Goal: Task Accomplishment & Management: Manage account settings

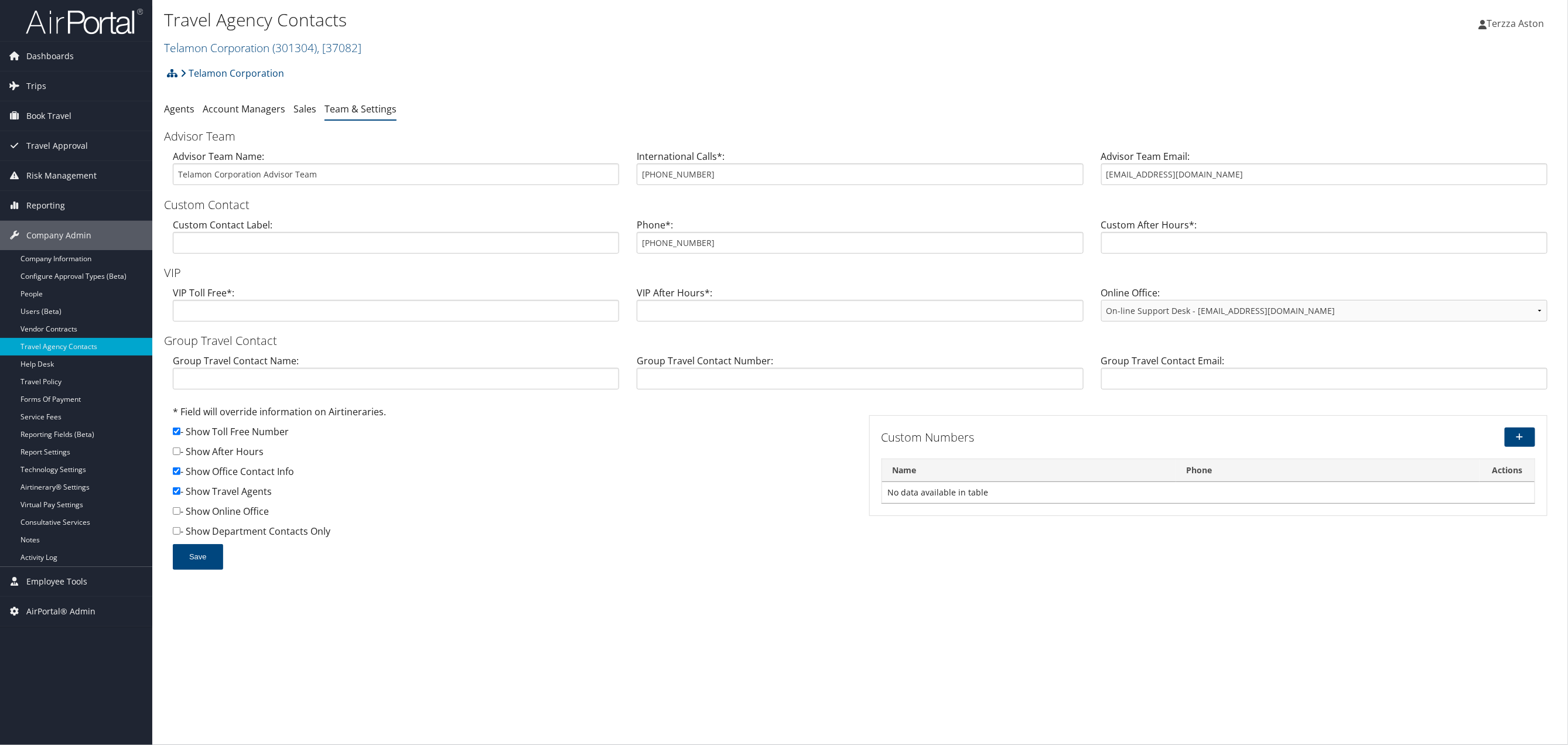
click at [585, 75] on div "Telamon Corporation Account Structure Telamon Corporation (301304) ACTIVE Creat…" at bounding box center [859, 77] width 1392 height 31
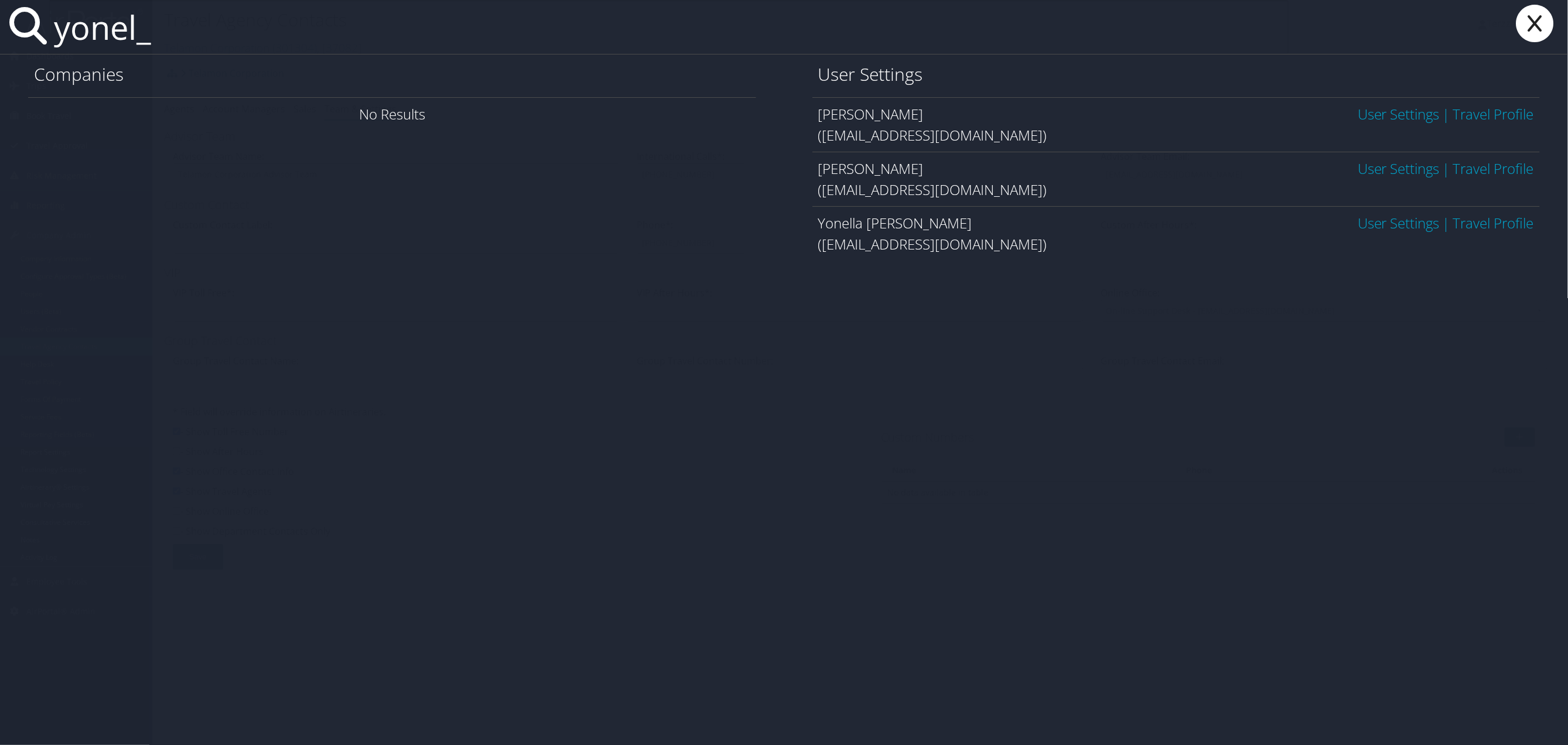
type input "yonel_"
click at [1400, 169] on link "User Settings" at bounding box center [1398, 169] width 82 height 20
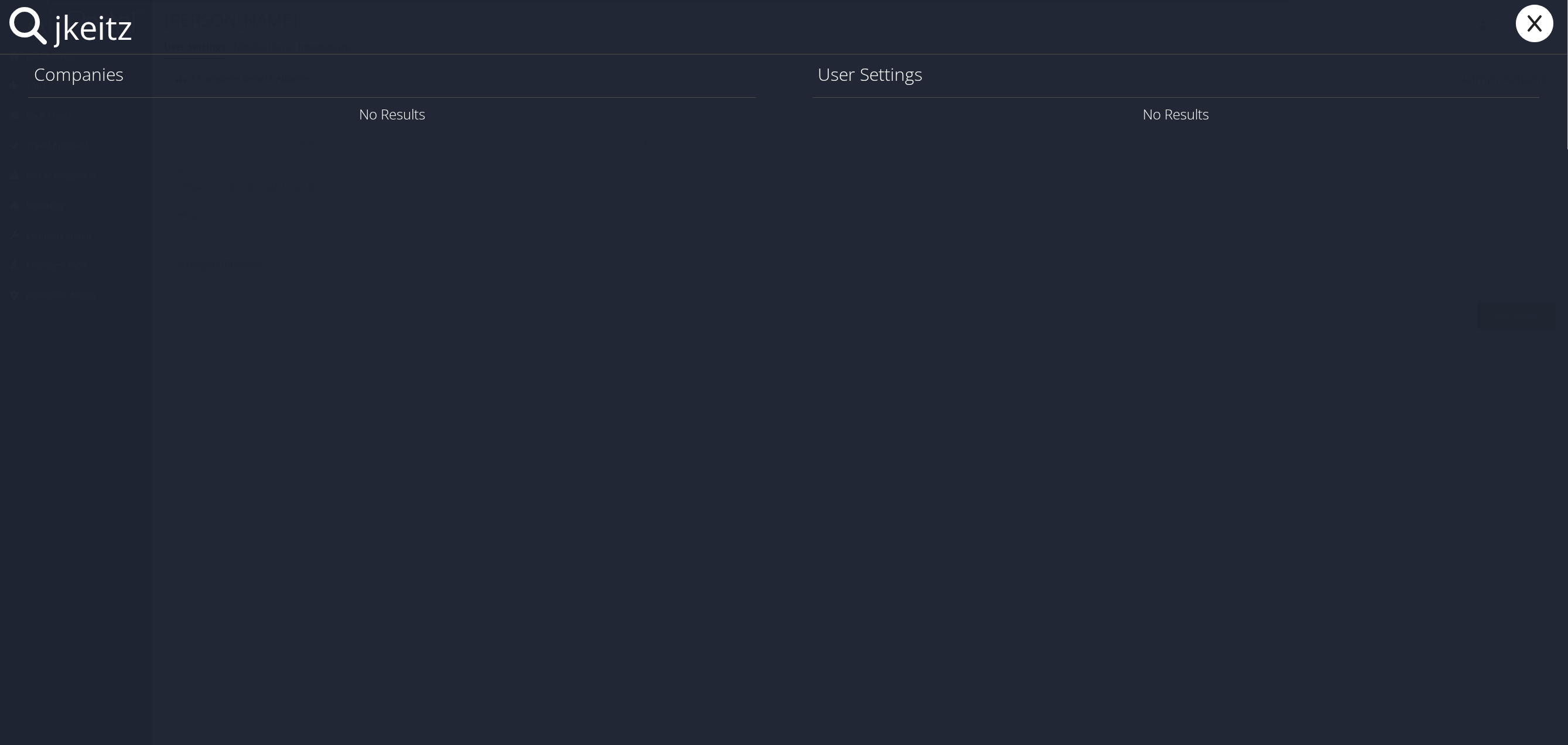
type input "jkeitz"
click at [1531, 22] on icon at bounding box center [1535, 23] width 47 height 37
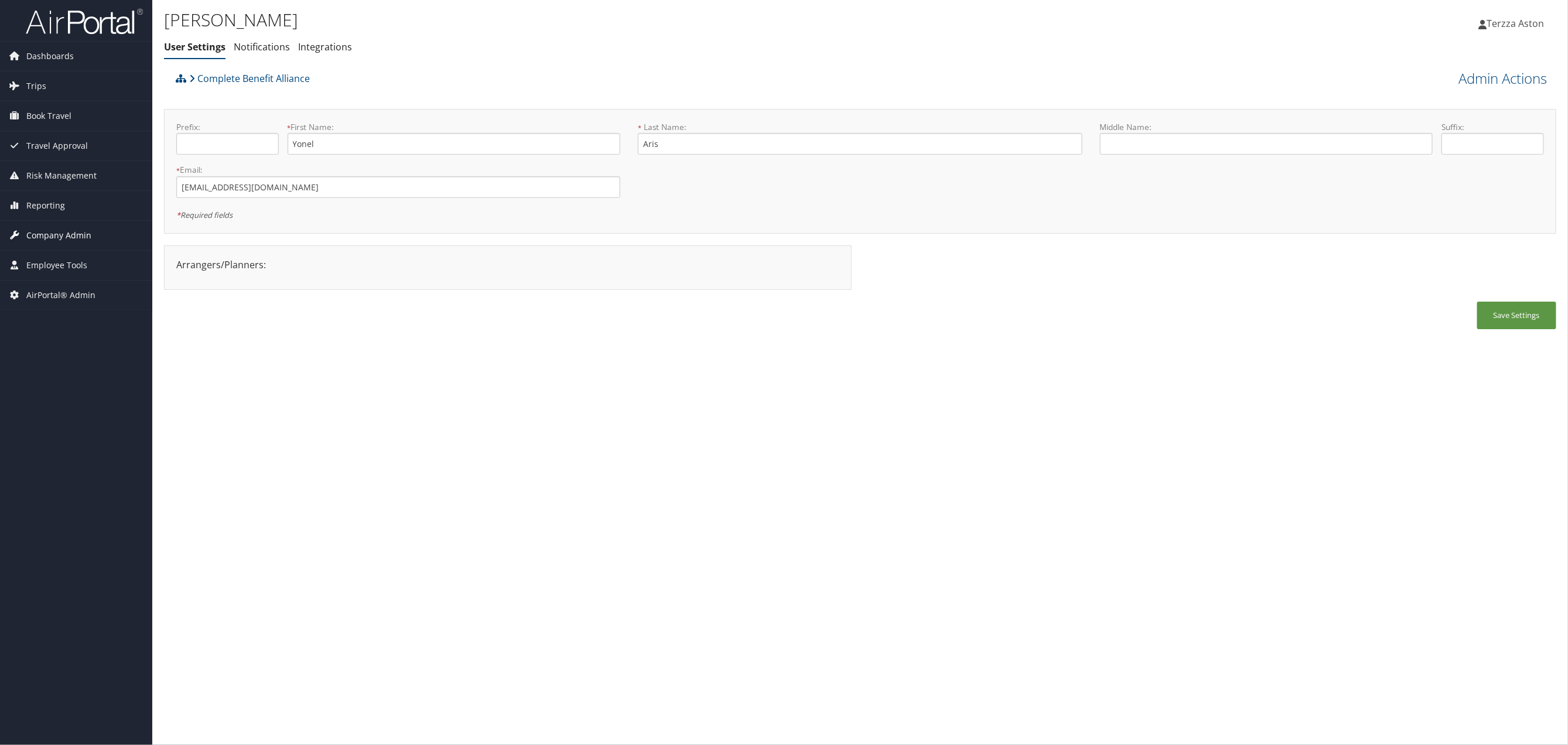
click at [71, 225] on span "Company Admin" at bounding box center [59, 235] width 65 height 29
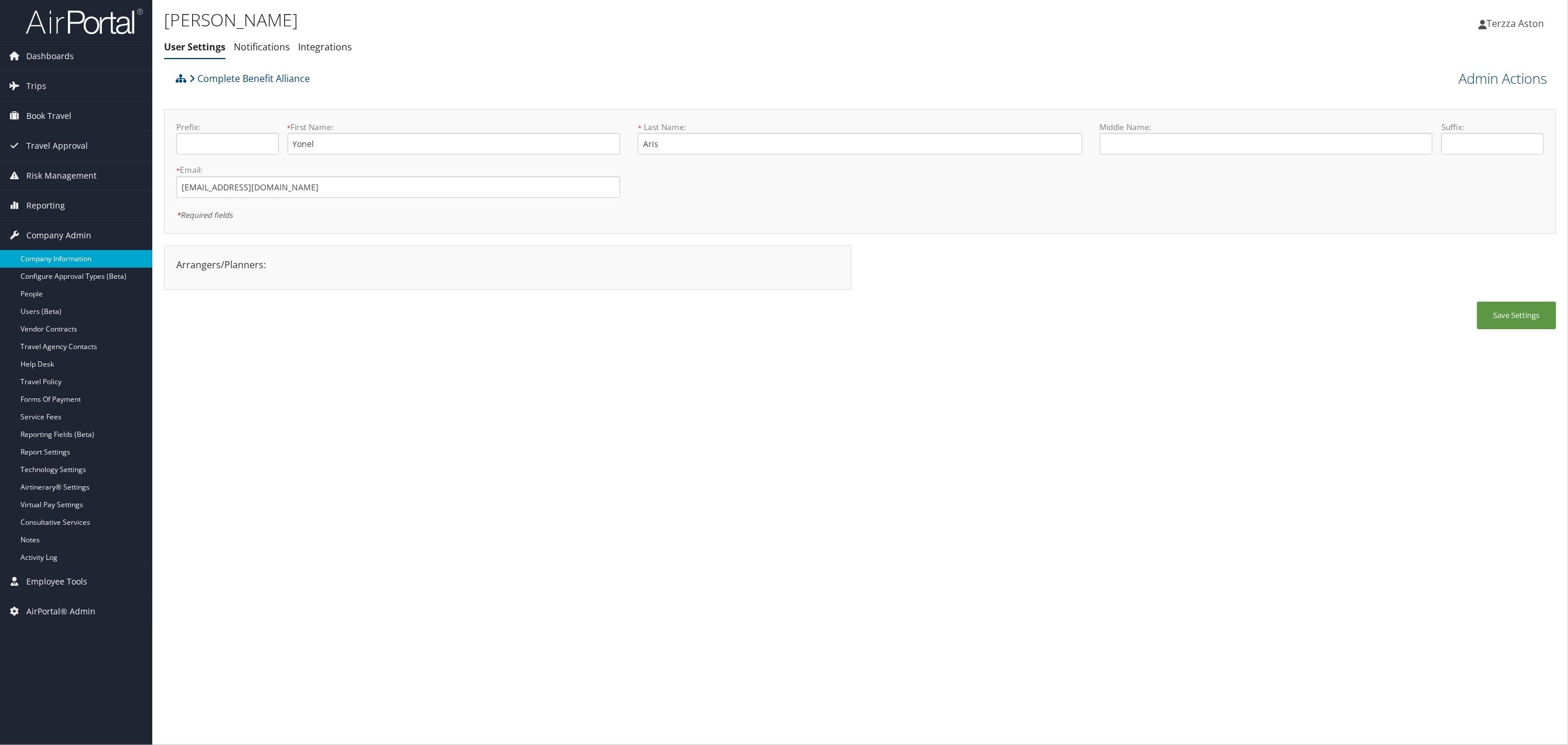
click at [78, 257] on link "Company Information" at bounding box center [76, 258] width 152 height 18
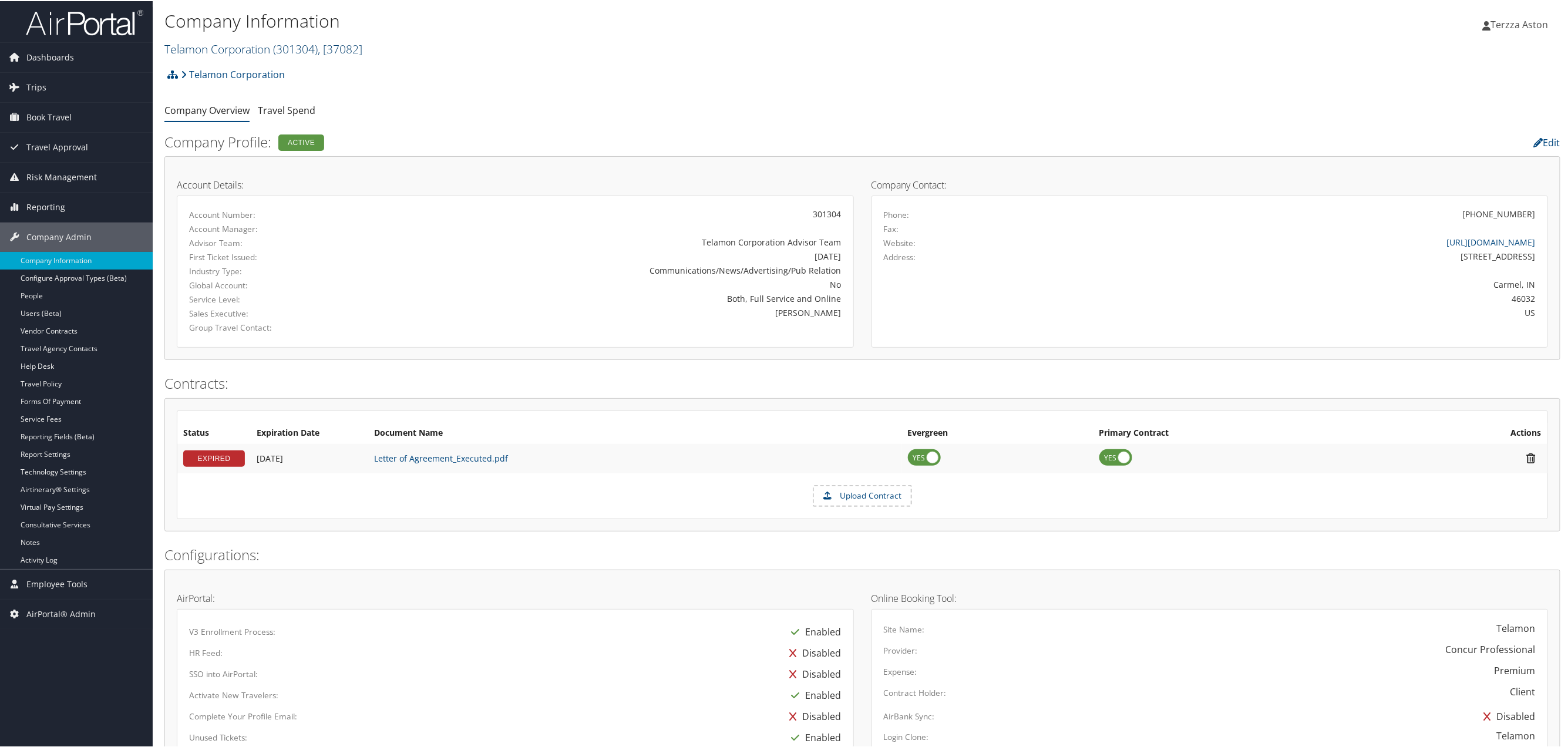
click at [197, 46] on link "Telamon Corporation ( 301304 ) , [ 37082 ]" at bounding box center [263, 48] width 198 height 16
click at [202, 66] on input "search" at bounding box center [243, 69] width 155 height 22
type input "california insti"
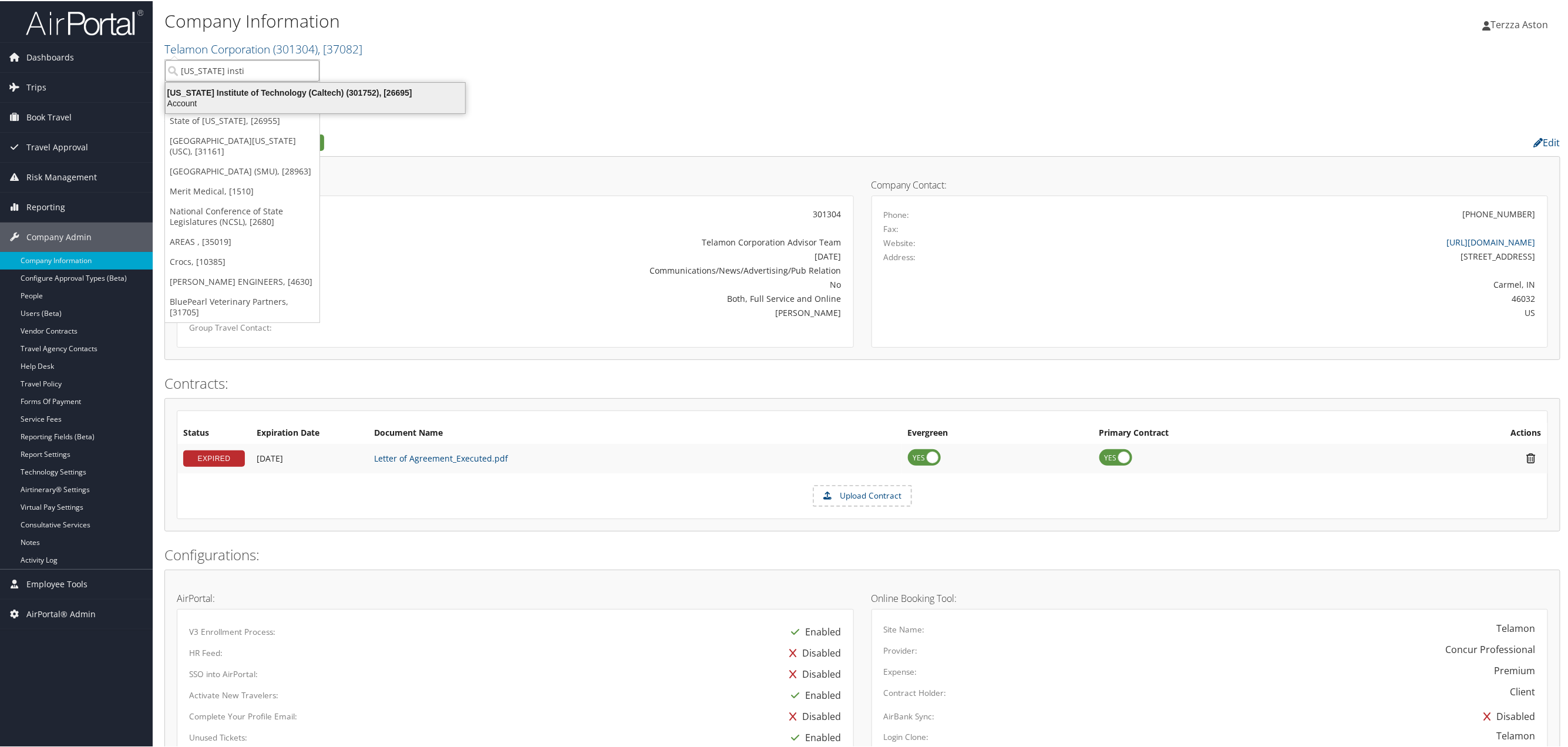
click at [224, 93] on div "California Institute of Technology (Caltech) (301752), [26695]" at bounding box center [315, 91] width 314 height 11
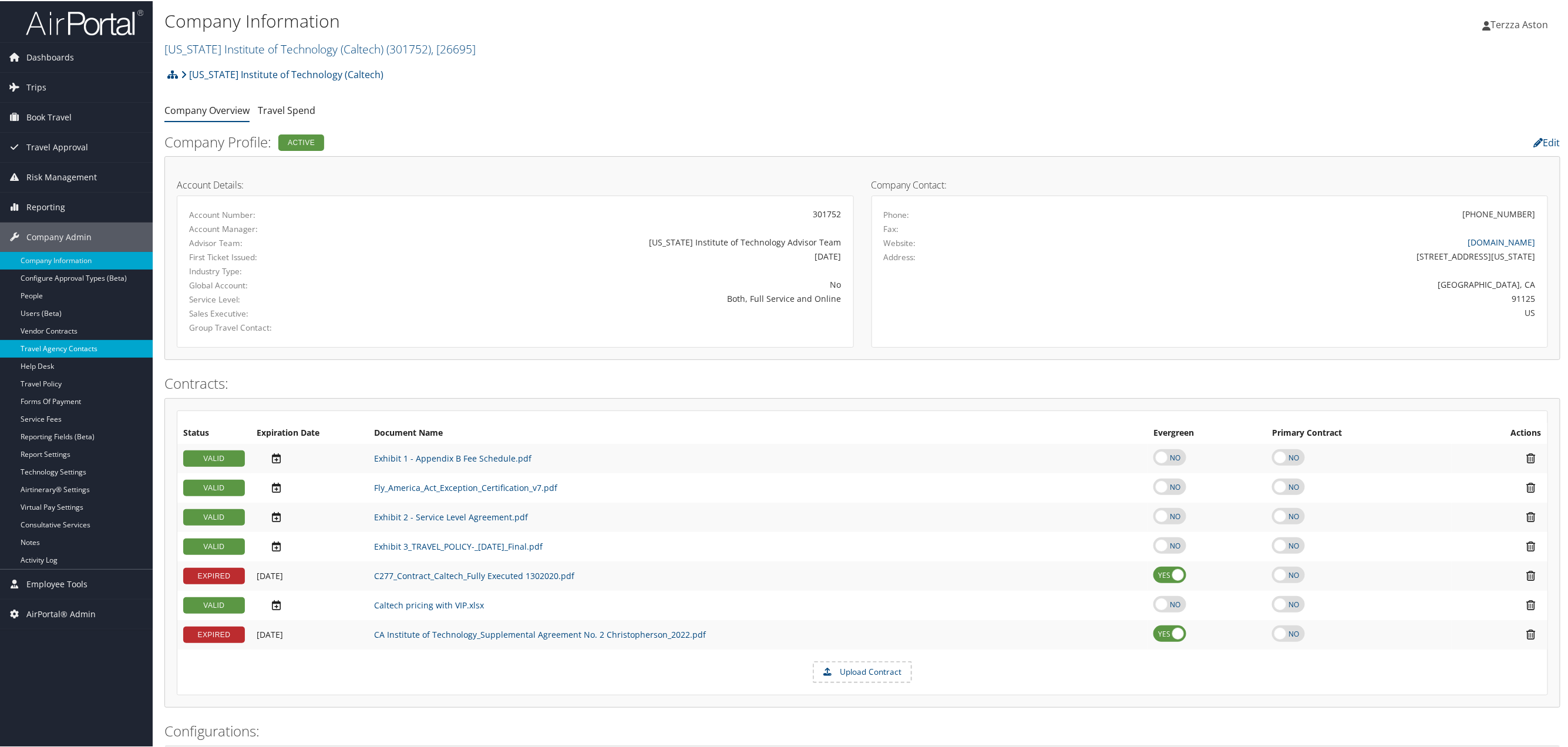
click at [49, 340] on link "Travel Agency Contacts" at bounding box center [76, 347] width 153 height 18
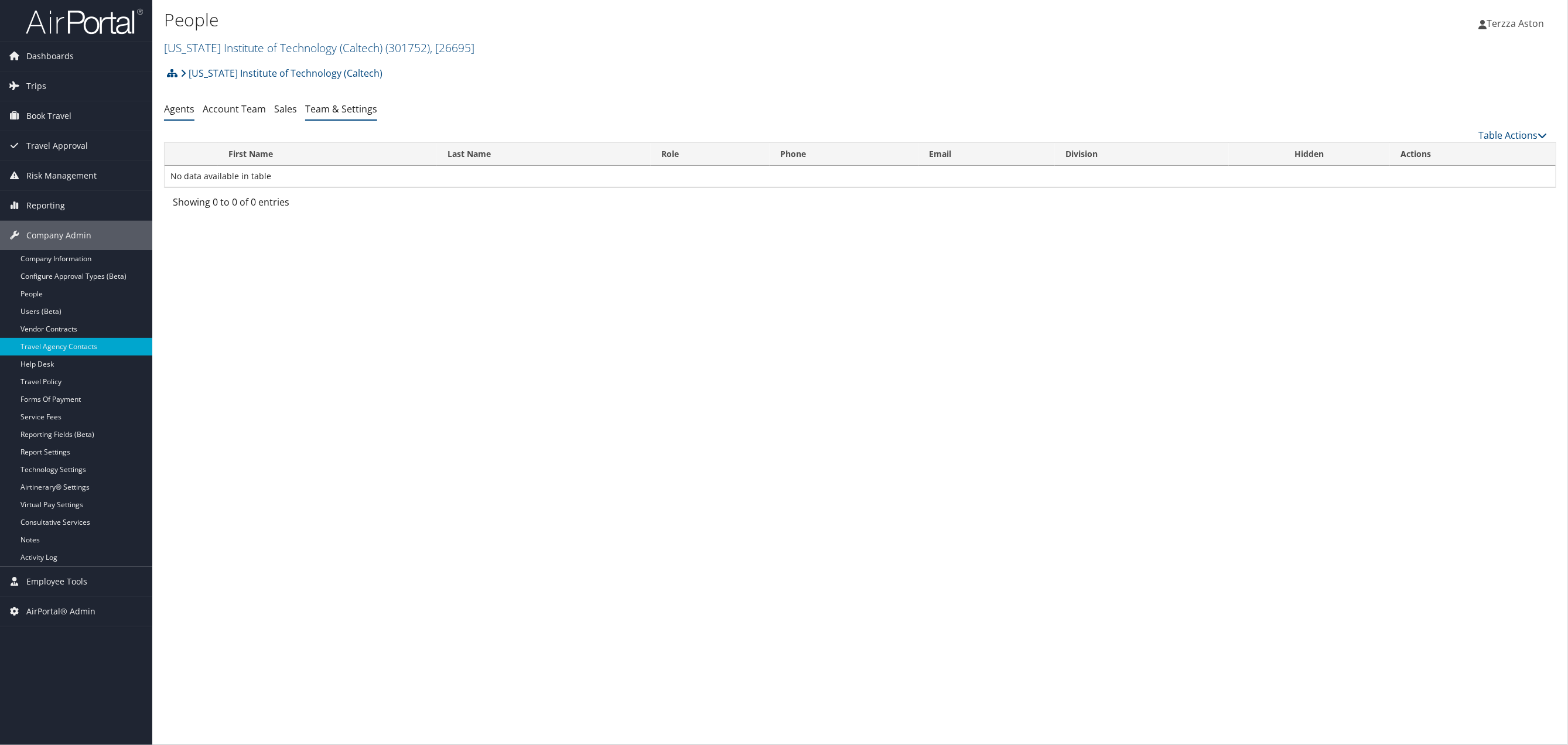
click at [348, 113] on link "Team & Settings" at bounding box center [341, 108] width 72 height 13
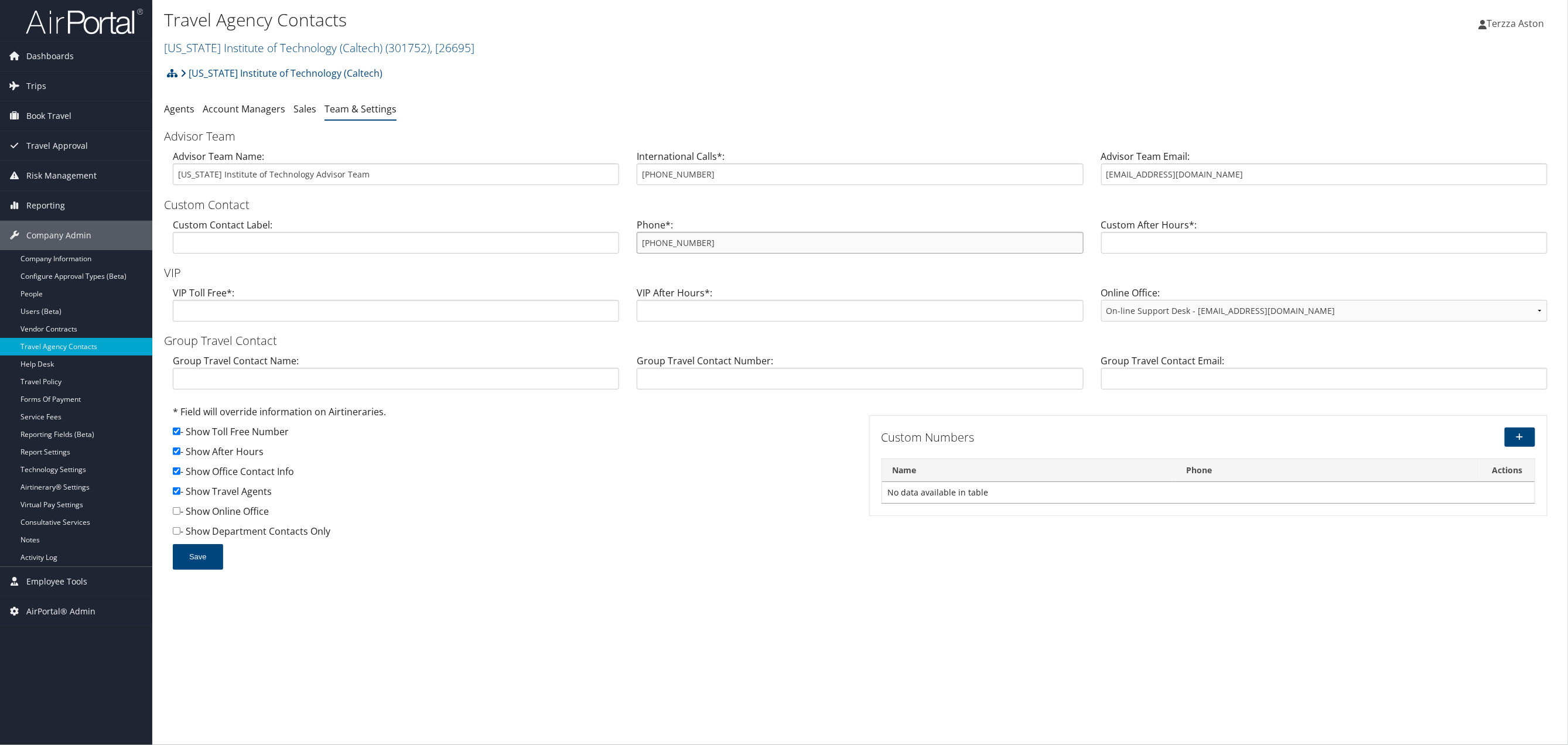
drag, startPoint x: 638, startPoint y: 244, endPoint x: 729, endPoint y: 249, distance: 91.1
click at [729, 249] on input "800-378-7221" at bounding box center [860, 243] width 447 height 21
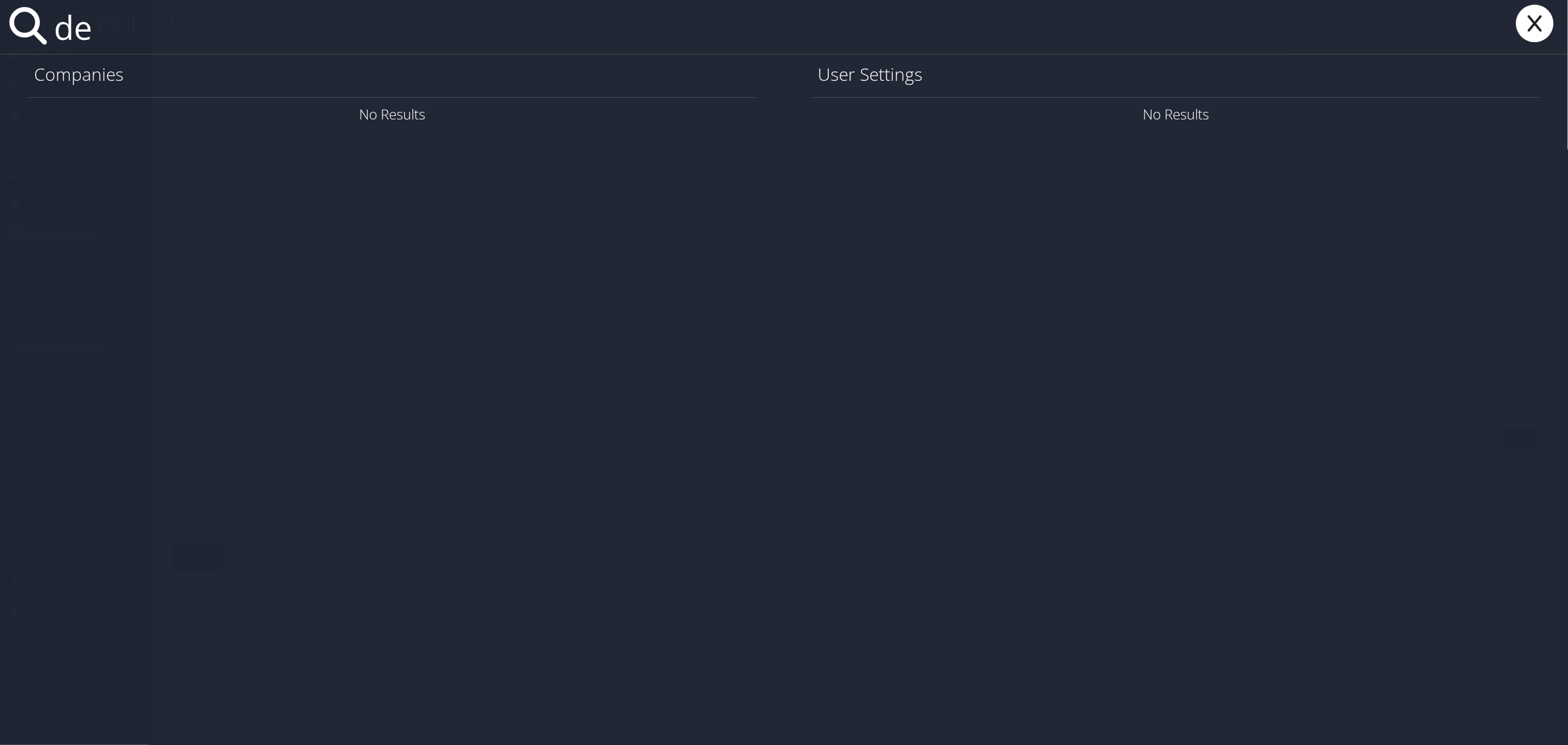
type input "d"
type input "l"
type input "sheila@being"
click at [1524, 17] on icon at bounding box center [1535, 23] width 47 height 37
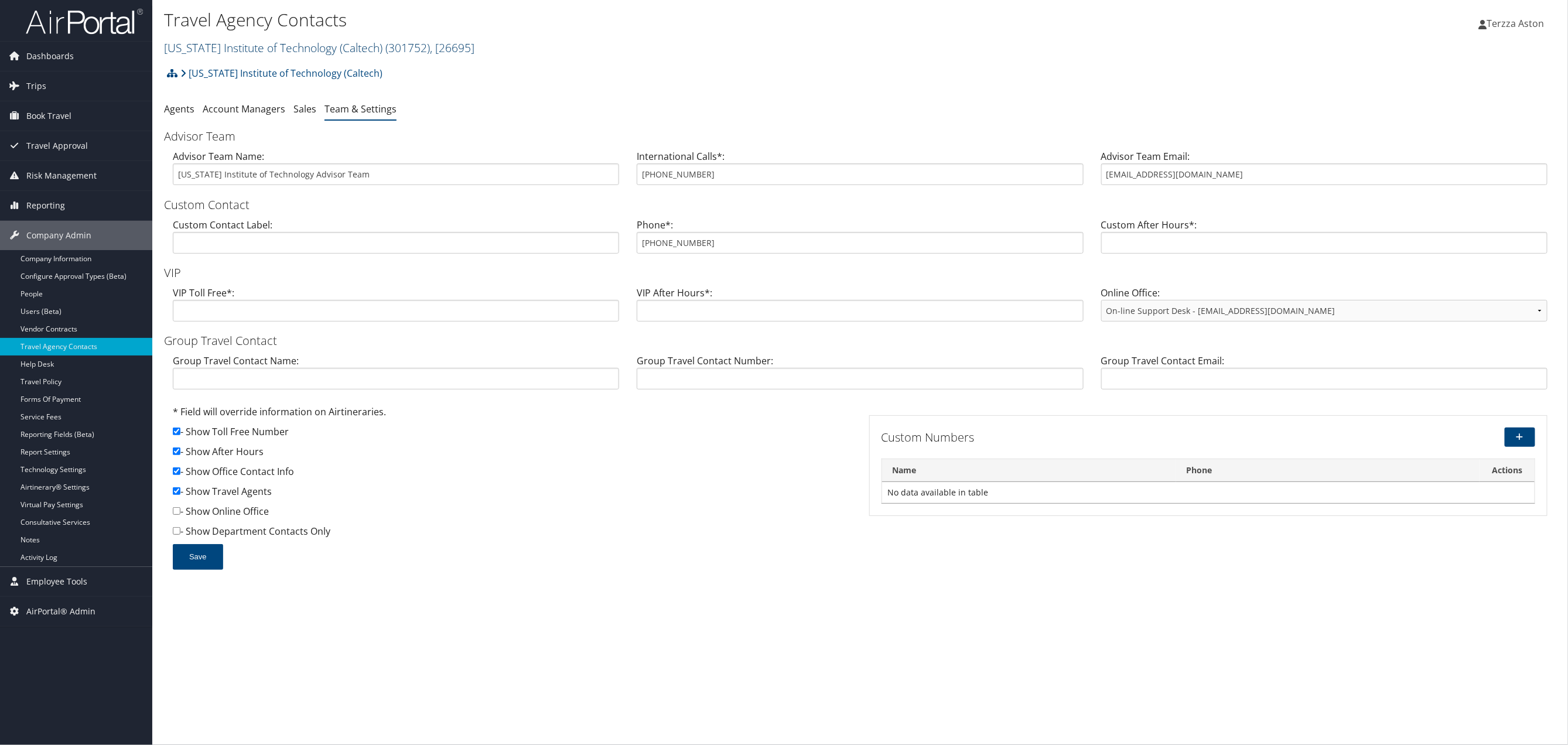
click at [240, 45] on link "California Institute of Technology (Caltech) ( 301752 ) , [ 26695 ]" at bounding box center [319, 48] width 310 height 16
click at [220, 62] on input "search" at bounding box center [242, 69] width 154 height 21
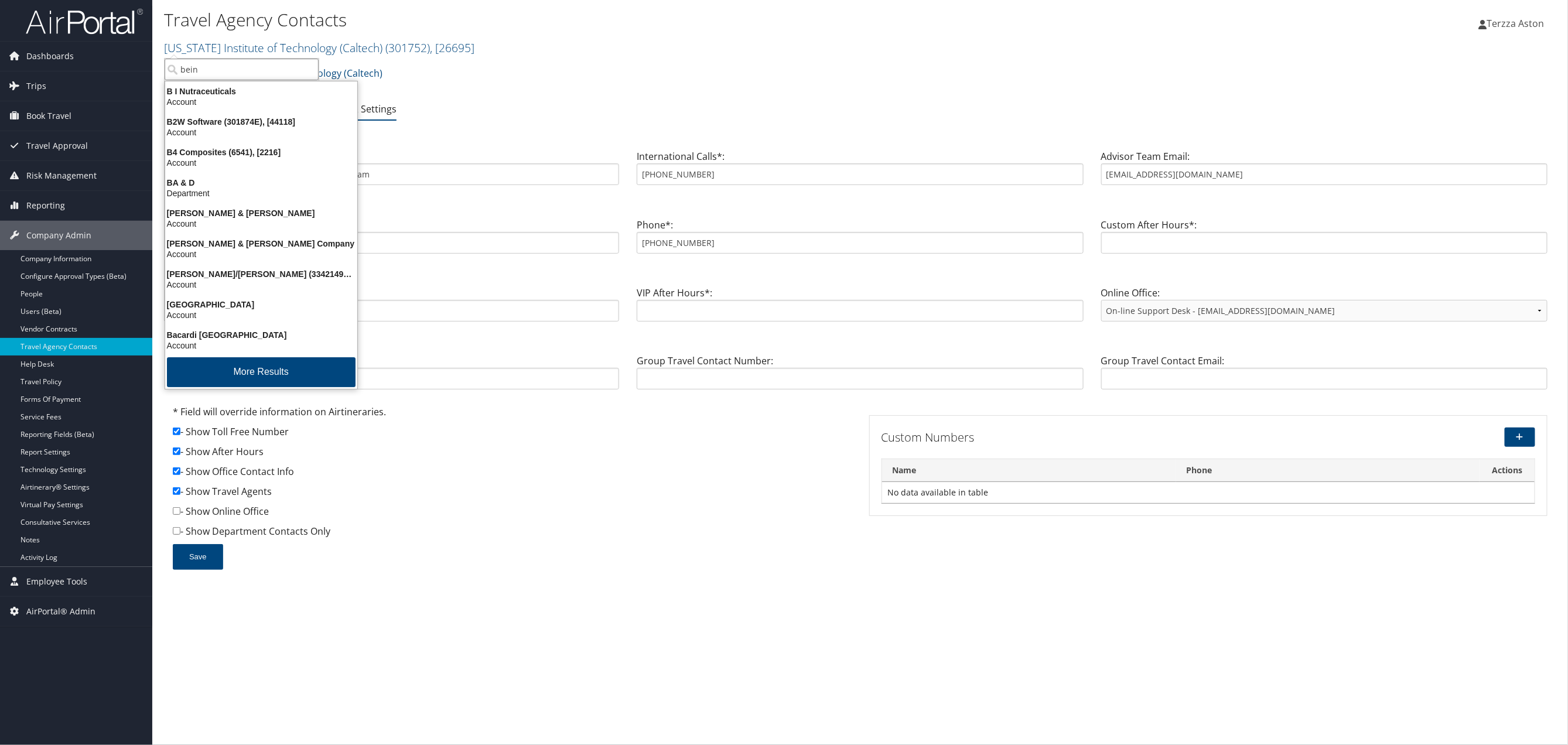
type input "being"
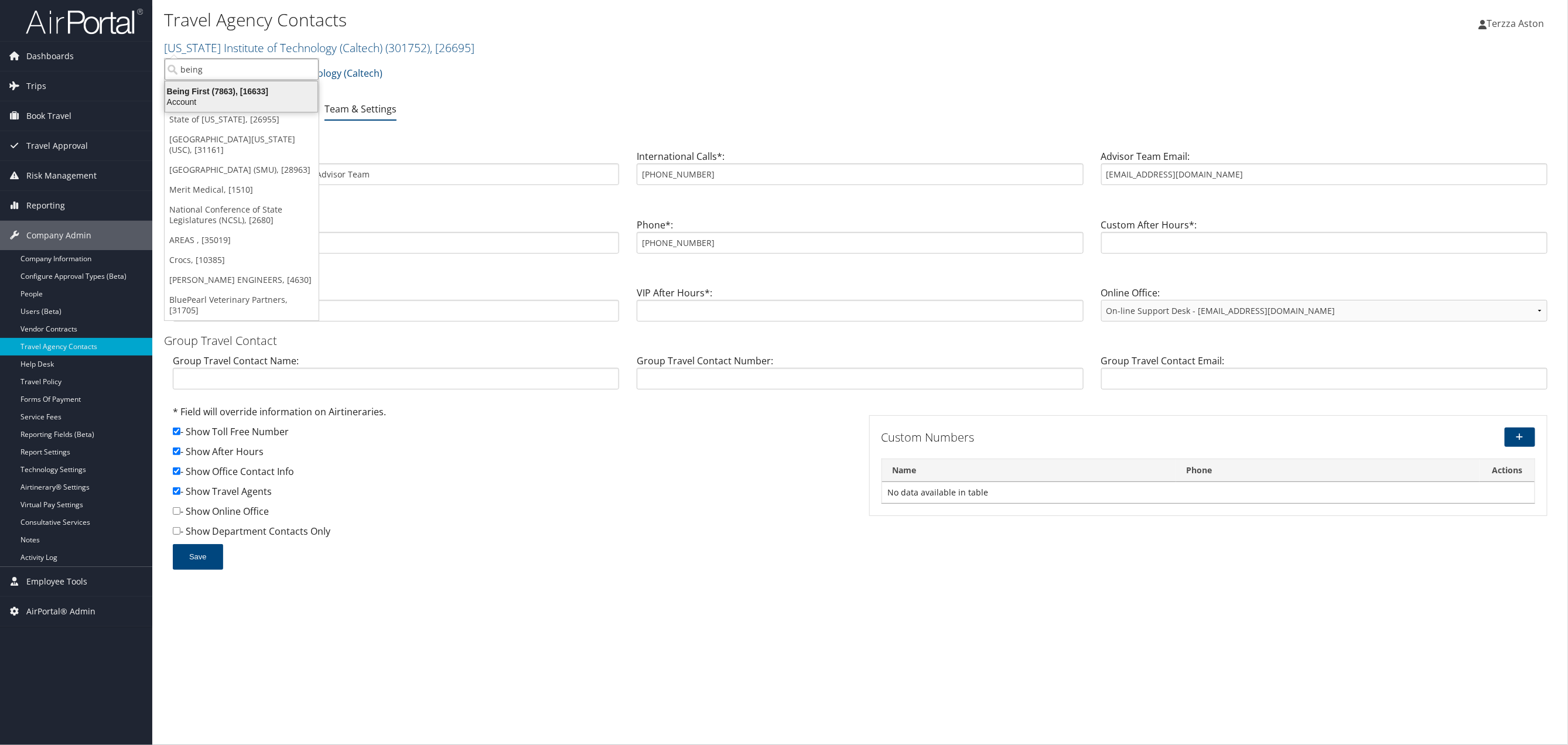
click at [214, 90] on div "Being First (7863), [16633]" at bounding box center [241, 91] width 167 height 11
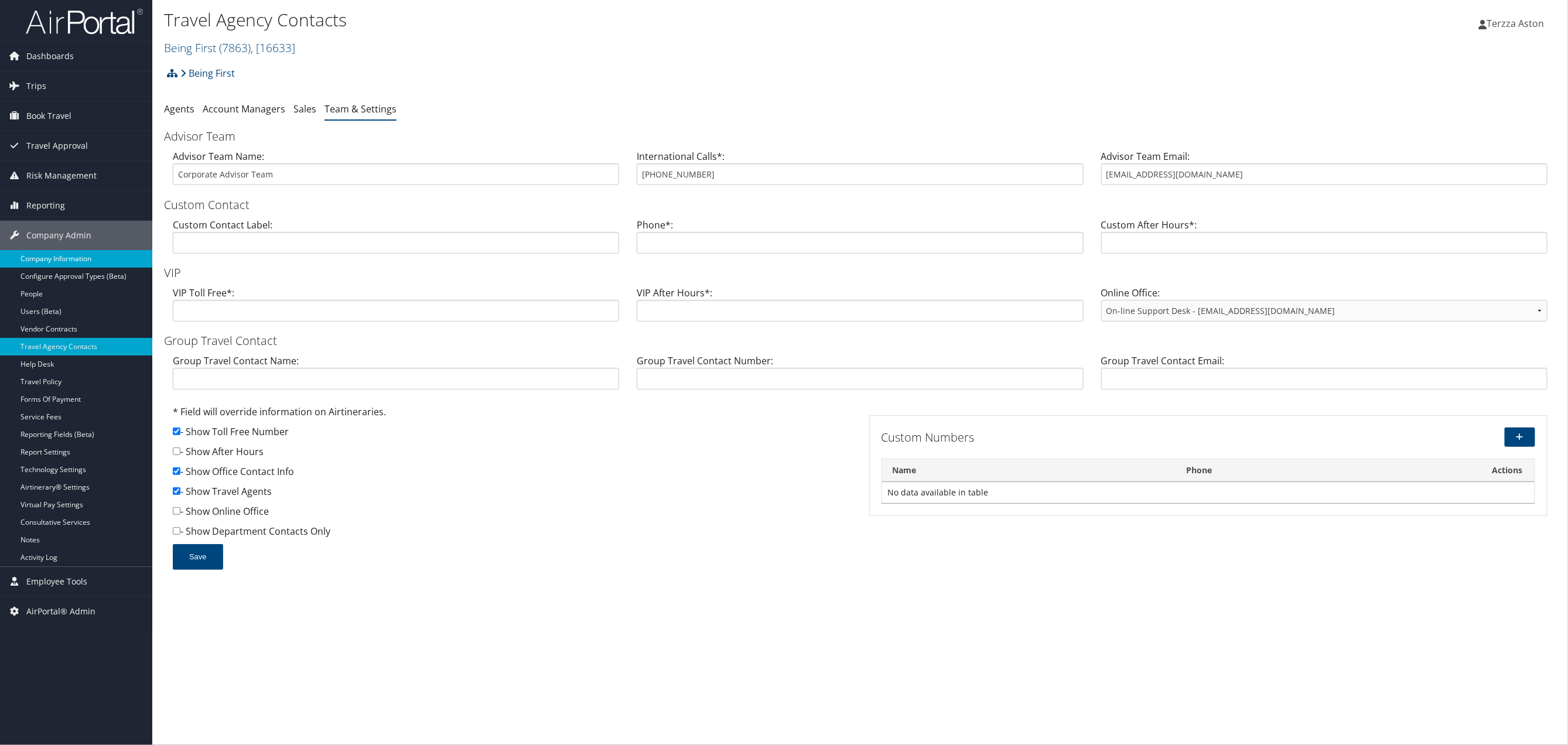
click at [66, 265] on link "Company Information" at bounding box center [76, 258] width 152 height 18
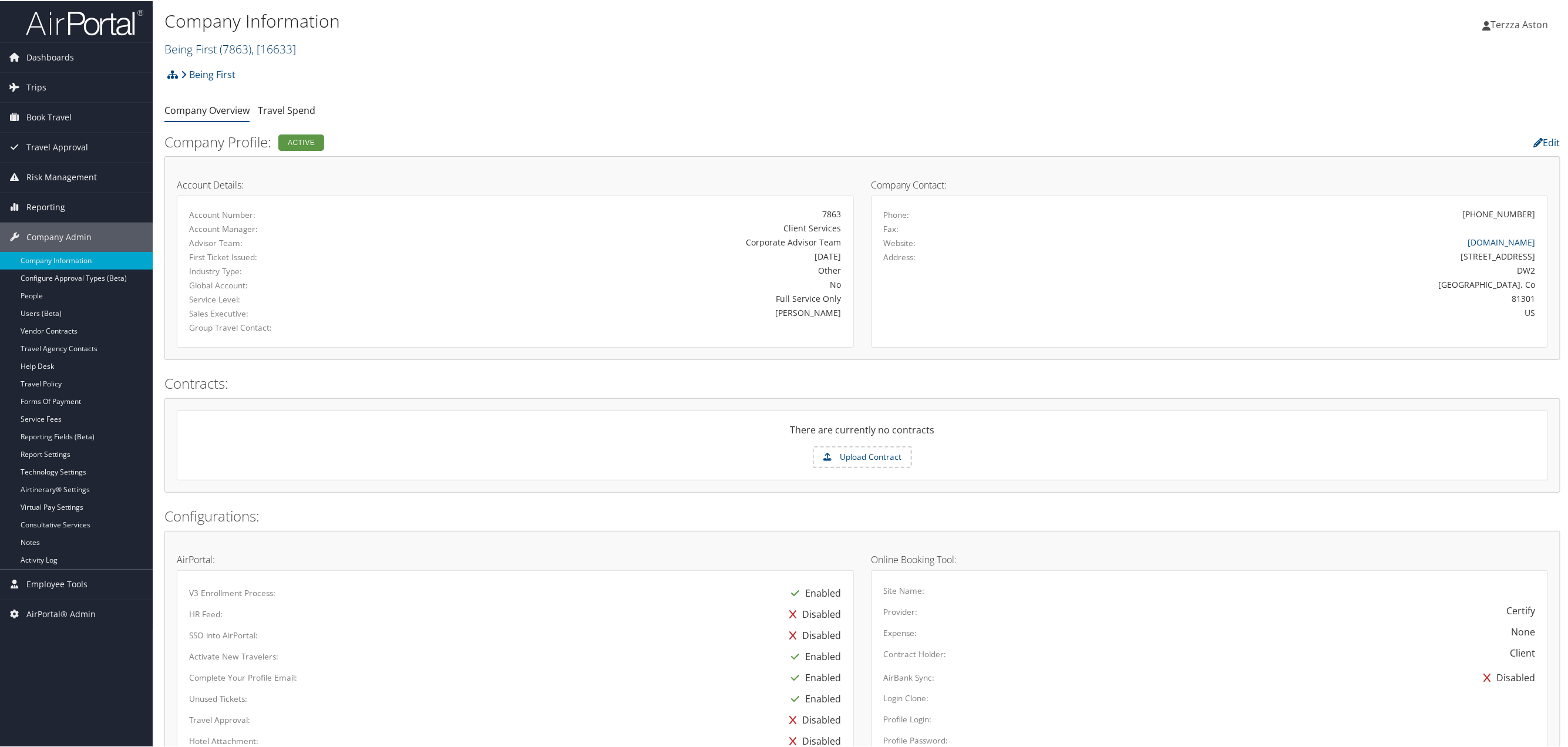
click at [246, 47] on span "( 7863 )" at bounding box center [236, 48] width 31 height 16
click at [217, 67] on input "search" at bounding box center [243, 69] width 155 height 22
type input "endicott"
drag, startPoint x: 252, startPoint y: 88, endPoint x: 252, endPoint y: 96, distance: 8.0
click at [252, 96] on div "Endicott College (301387), [37423] Account" at bounding box center [252, 97] width 170 height 27
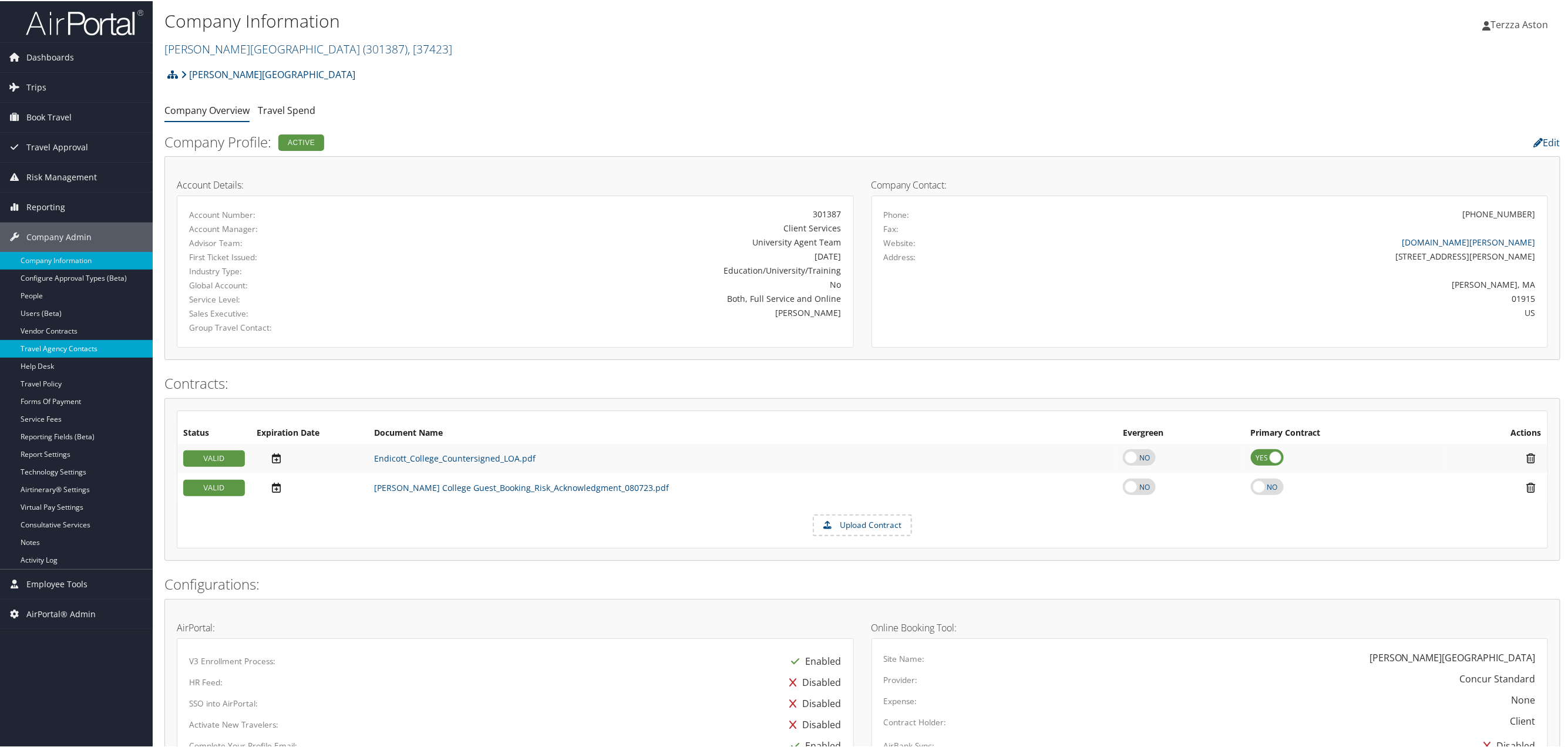
click at [72, 346] on link "Travel Agency Contacts" at bounding box center [76, 347] width 153 height 18
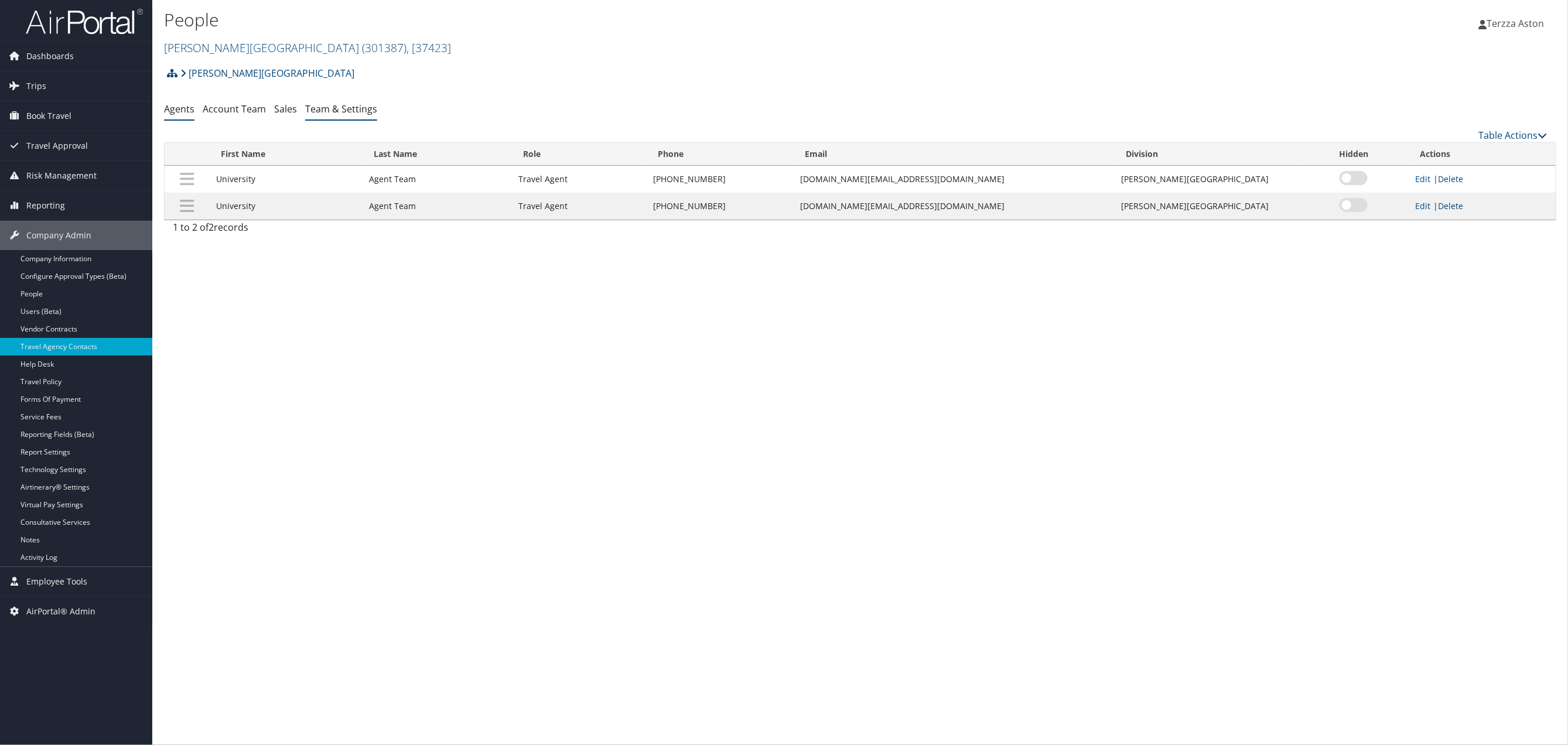
click at [342, 106] on link "Team & Settings" at bounding box center [341, 108] width 72 height 13
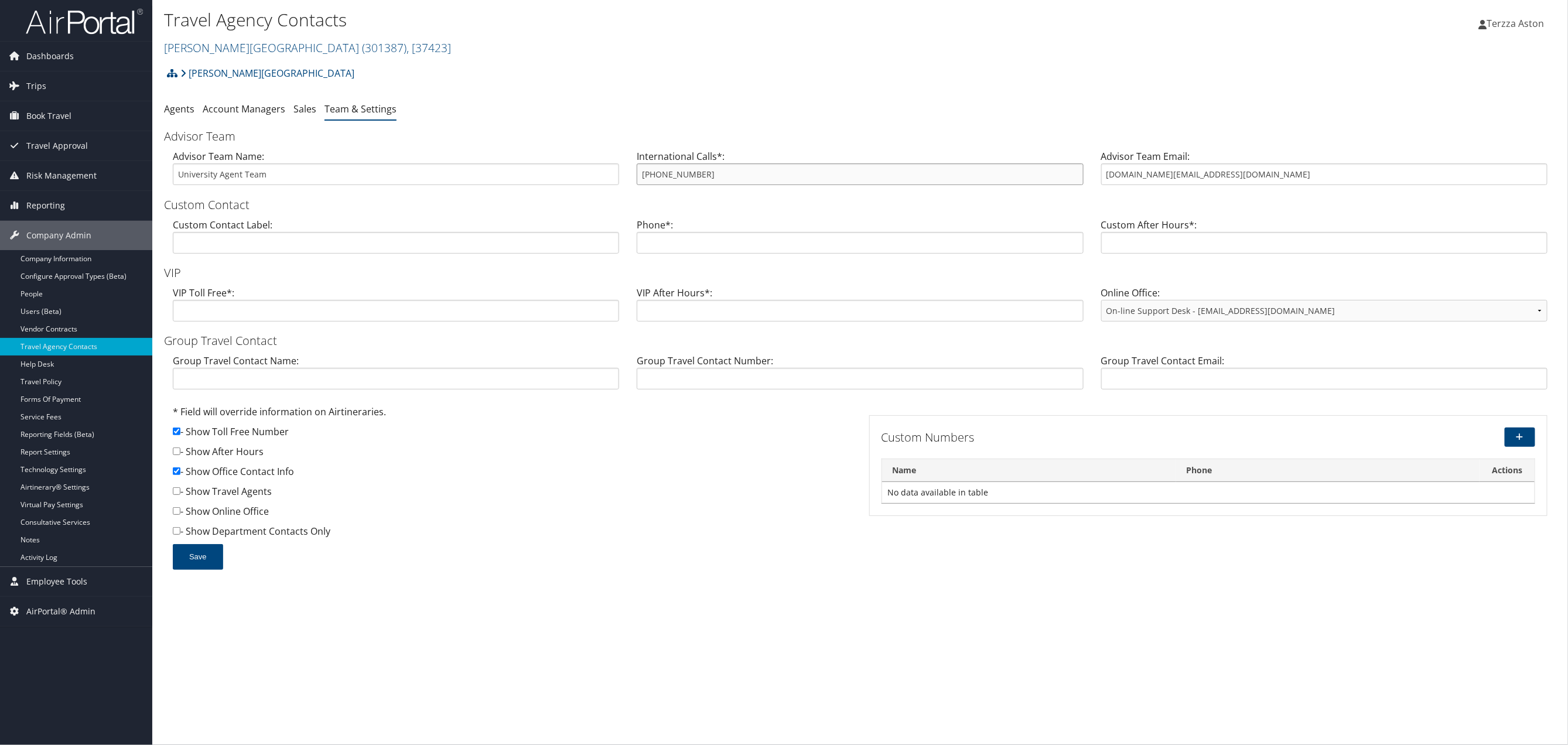
drag, startPoint x: 638, startPoint y: 172, endPoint x: 725, endPoint y: 184, distance: 87.8
click at [725, 184] on input "800-285-3603" at bounding box center [860, 175] width 447 height 21
click at [222, 46] on link "Endicott College ( 301387 ) , [ 37423 ]" at bounding box center [307, 48] width 287 height 16
click at [207, 63] on input "search" at bounding box center [242, 69] width 154 height 21
type input "sound"
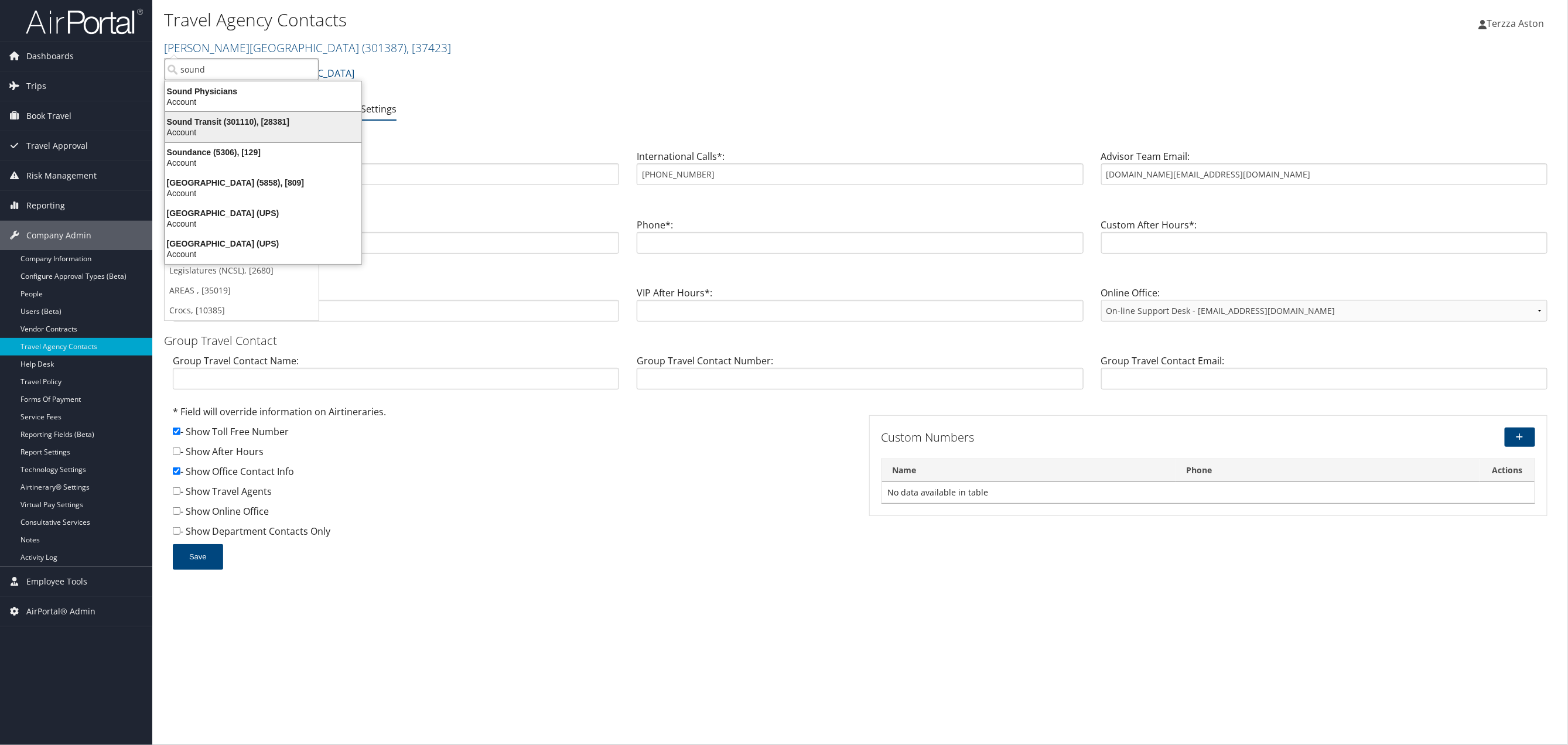
click at [207, 124] on div "Sound Transit (301110), [28381]" at bounding box center [263, 121] width 211 height 11
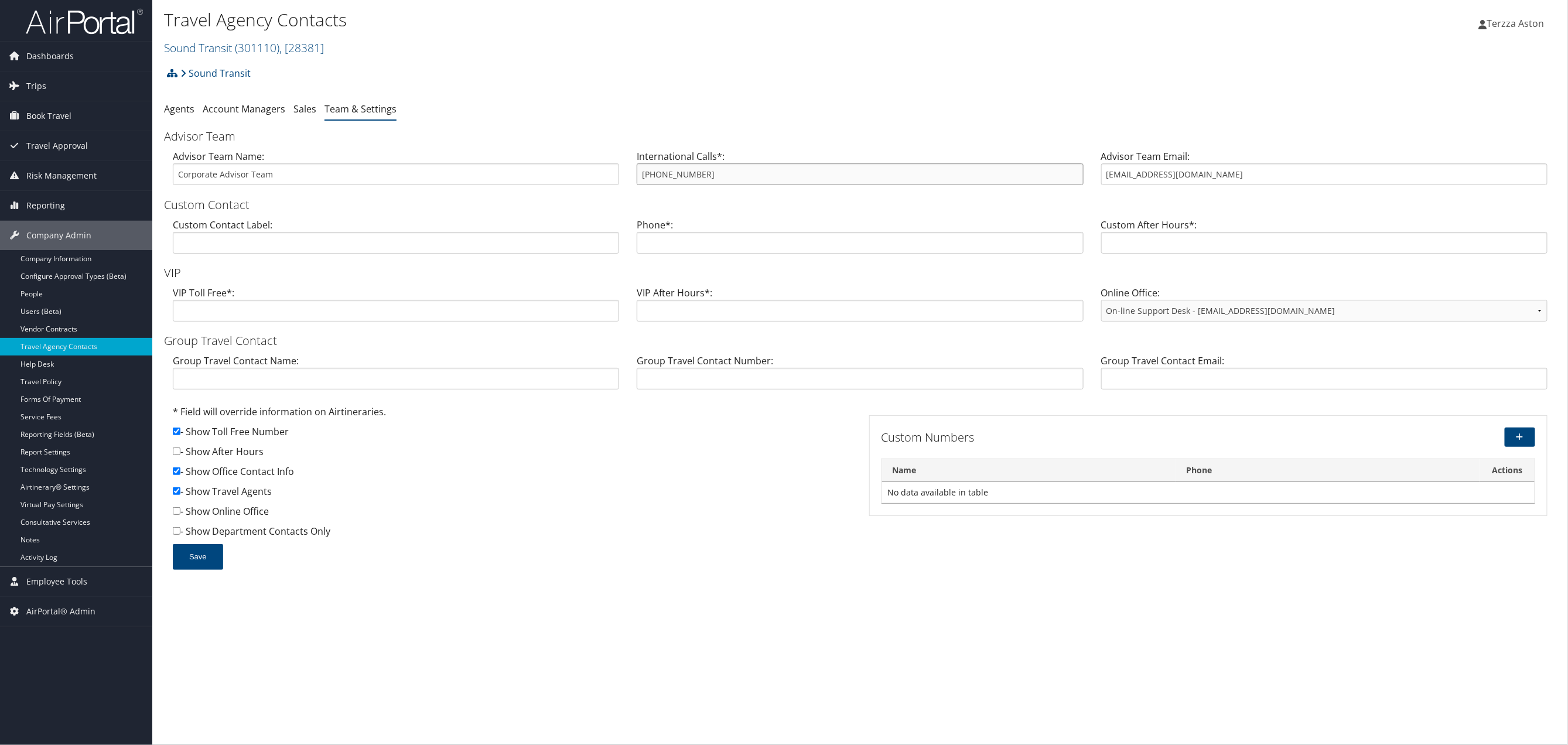
drag, startPoint x: 638, startPoint y: 173, endPoint x: 738, endPoint y: 173, distance: 100.0
click at [738, 173] on input "[PHONE_NUMBER]" at bounding box center [860, 175] width 447 height 21
drag, startPoint x: 738, startPoint y: 173, endPoint x: 385, endPoint y: 153, distance: 353.6
click at [483, 490] on div "* Field will override information on Airtineraries. - Show Toll Free Number - S…" at bounding box center [512, 474] width 688 height 139
drag, startPoint x: 1104, startPoint y: 170, endPoint x: 1203, endPoint y: 169, distance: 99.0
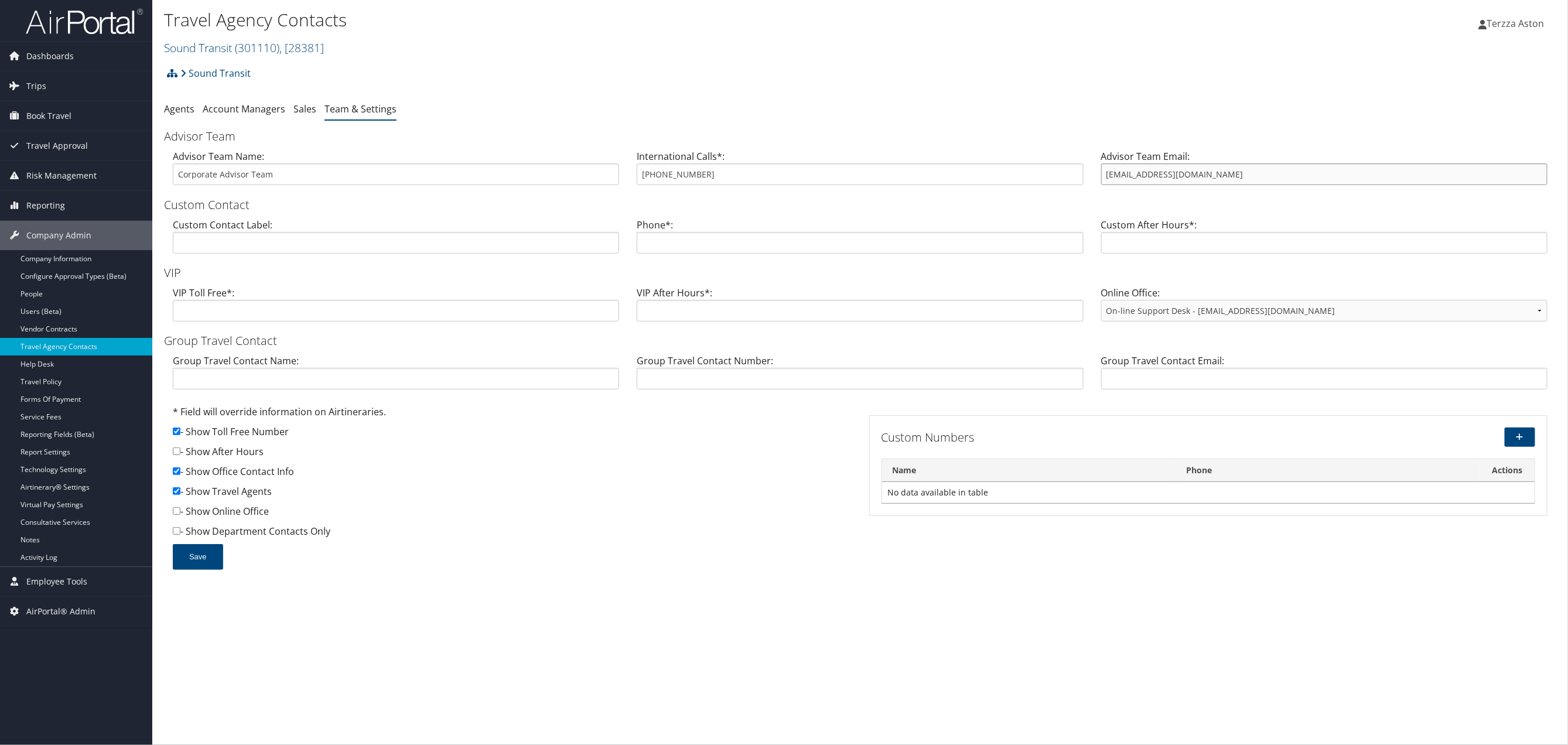
click at [1203, 169] on input "[EMAIL_ADDRESS][DOMAIN_NAME]" at bounding box center [1324, 175] width 447 height 21
